Goal: Transaction & Acquisition: Purchase product/service

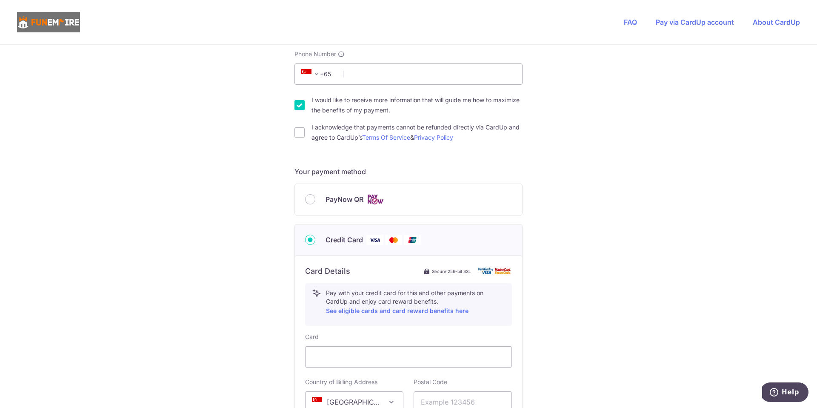
scroll to position [258, 0]
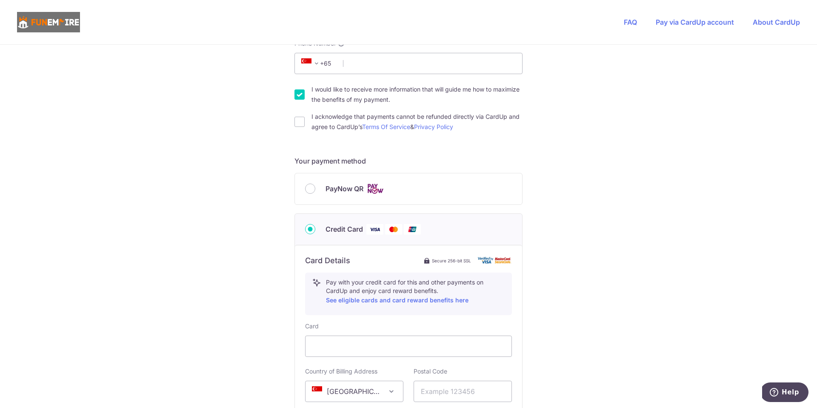
click at [333, 189] on span "PayNow QR" at bounding box center [345, 188] width 38 height 10
click at [315, 189] on input "PayNow QR" at bounding box center [310, 188] width 10 height 10
radio input "true"
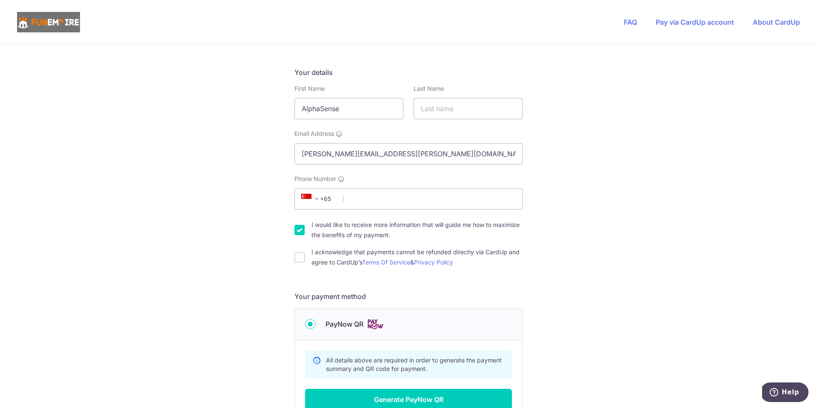
scroll to position [0, 0]
